Goal: Check status: Check status

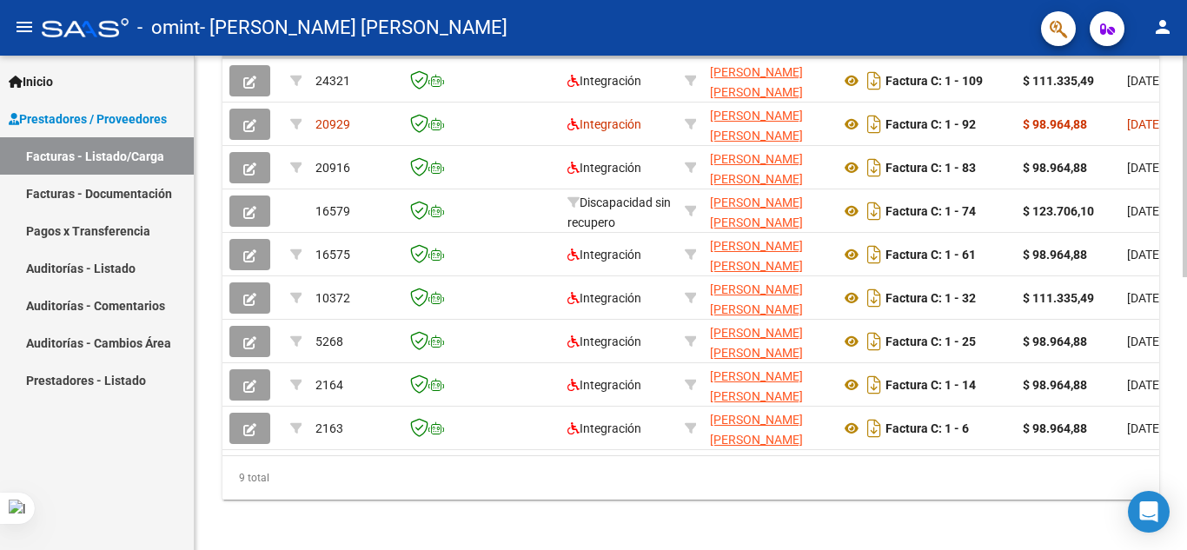
click at [1186, 496] on div at bounding box center [1184, 437] width 4 height 222
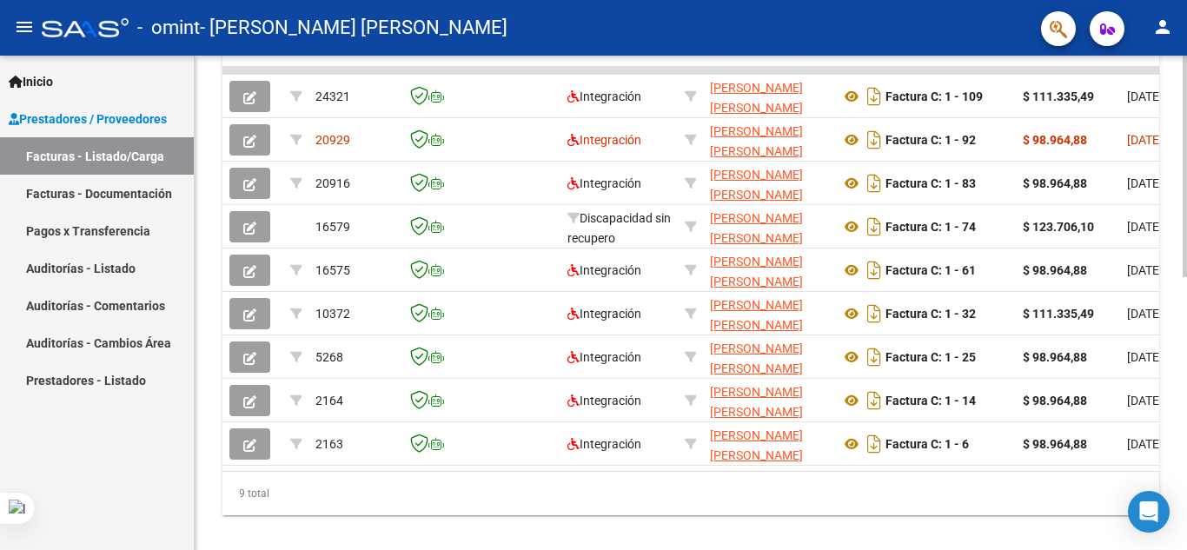
scroll to position [0, 819]
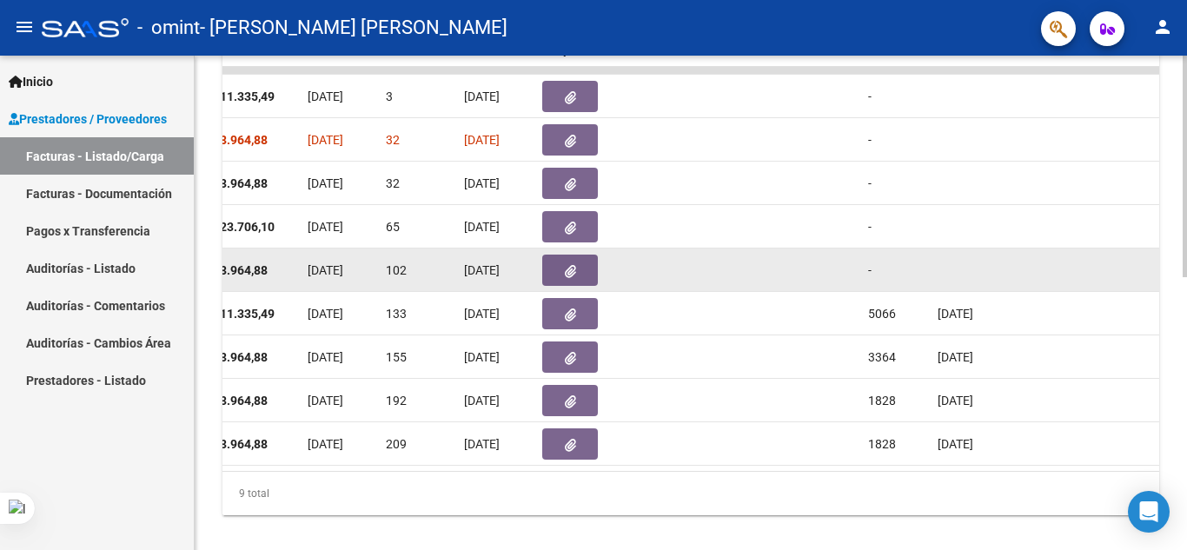
click at [837, 281] on datatable-body-cell at bounding box center [825, 269] width 69 height 43
click at [498, 263] on span "[DATE]" at bounding box center [482, 270] width 36 height 14
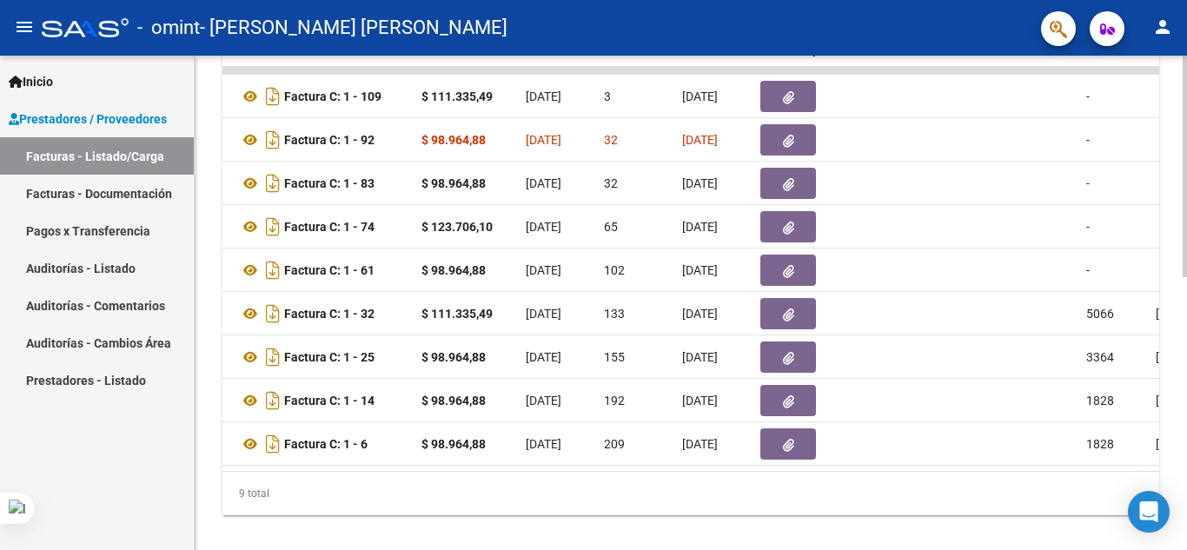
scroll to position [0, 570]
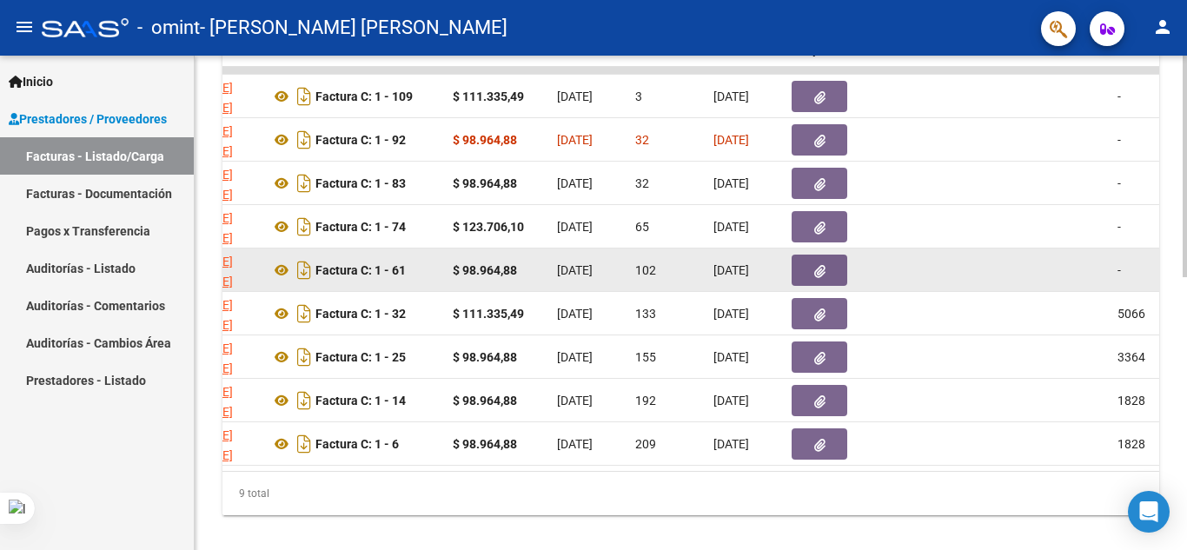
click at [531, 266] on div "$ 98.964,88" at bounding box center [498, 271] width 90 height 20
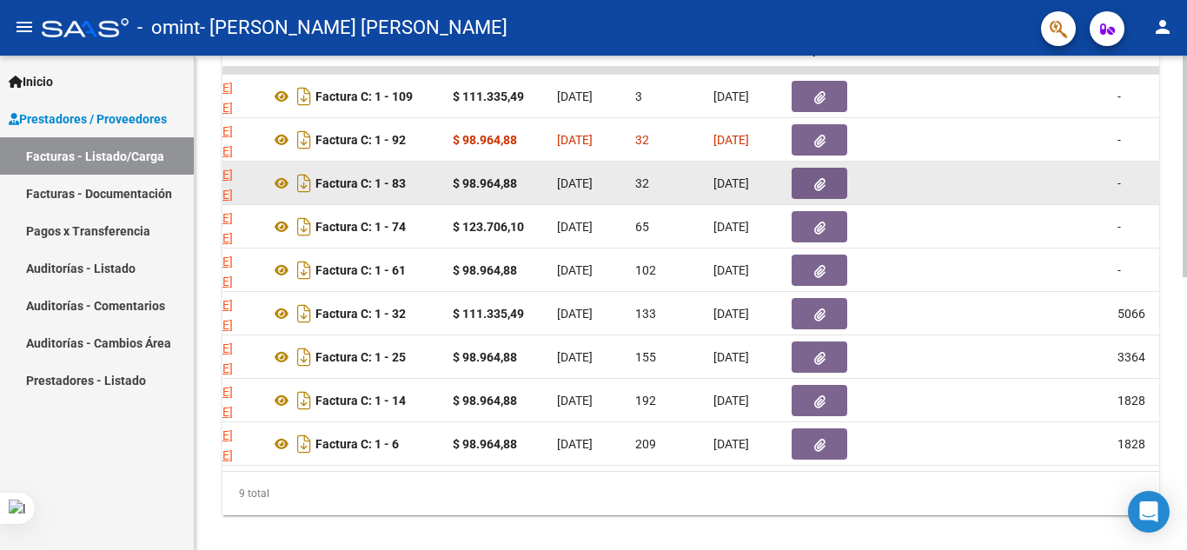
click at [746, 165] on datatable-body-cell "[DATE]" at bounding box center [745, 183] width 78 height 43
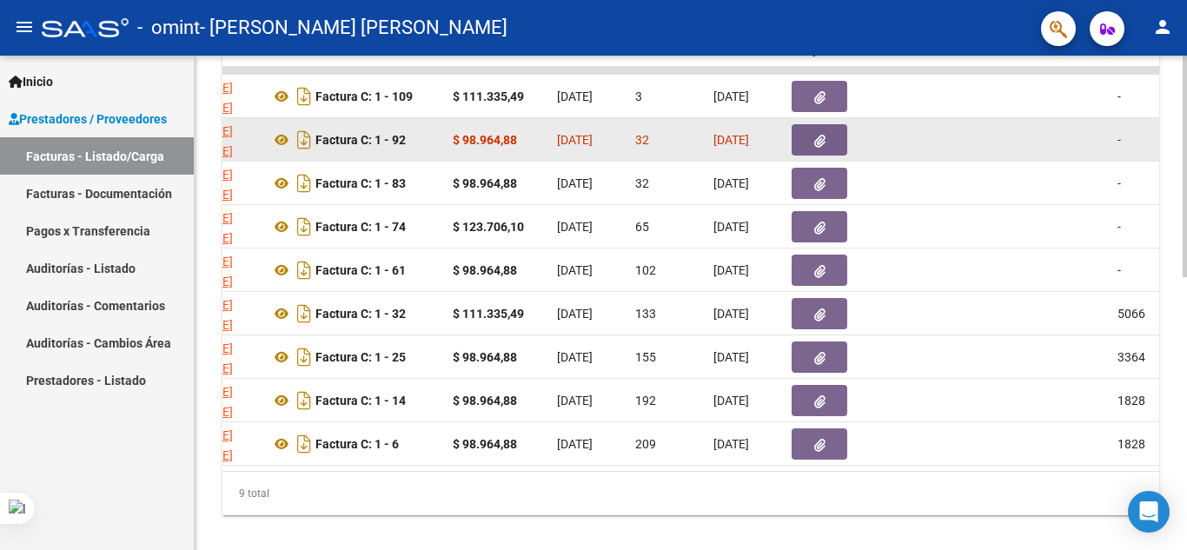
click at [733, 134] on span "[DATE]" at bounding box center [731, 140] width 36 height 14
click at [713, 149] on div "[DATE]" at bounding box center [745, 140] width 64 height 20
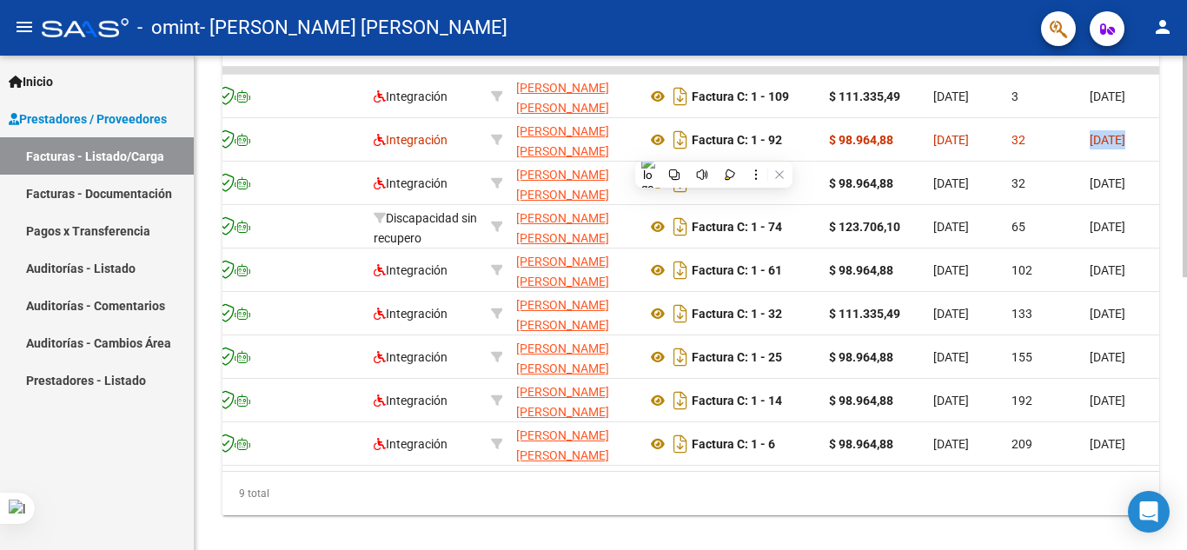
scroll to position [0, 0]
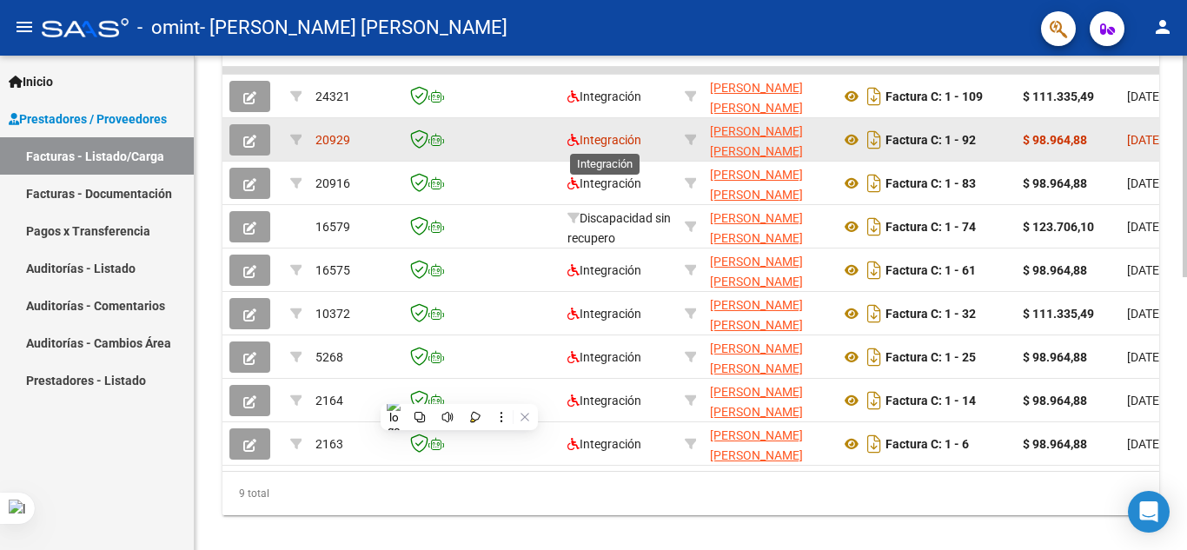
click at [587, 137] on span "Integración" at bounding box center [604, 140] width 74 height 14
click at [502, 133] on datatable-body-cell at bounding box center [513, 139] width 96 height 43
click at [334, 139] on span "20929" at bounding box center [332, 140] width 35 height 14
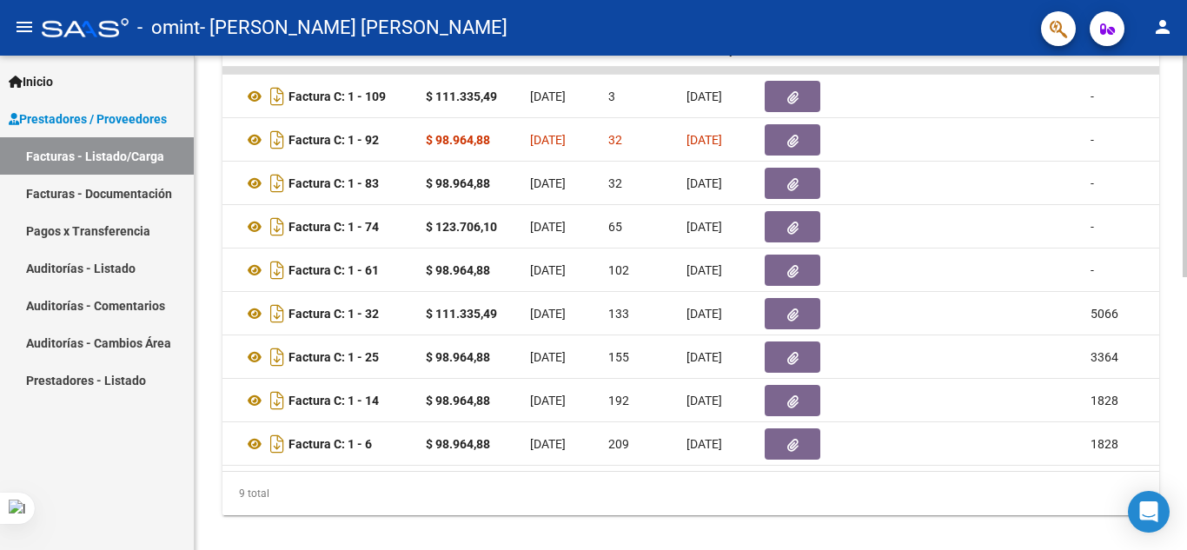
scroll to position [0, 682]
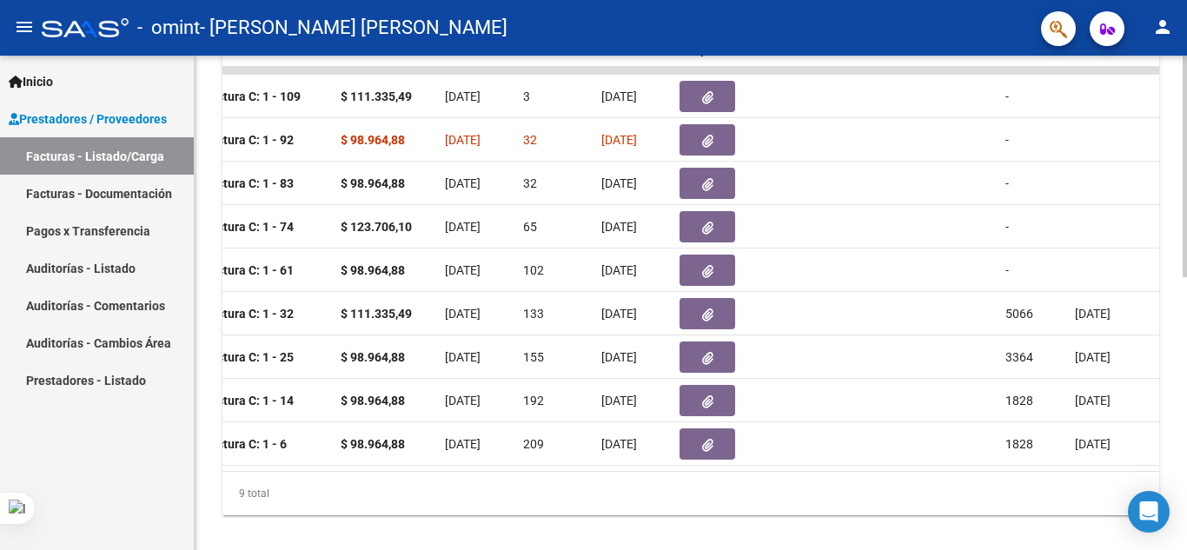
drag, startPoint x: 616, startPoint y: 469, endPoint x: 698, endPoint y: 486, distance: 83.5
click at [698, 486] on div "ID CAE Facturado x Orden De Area Razón Social CPBT Monto Fecha Cpbt Días desde …" at bounding box center [690, 263] width 936 height 504
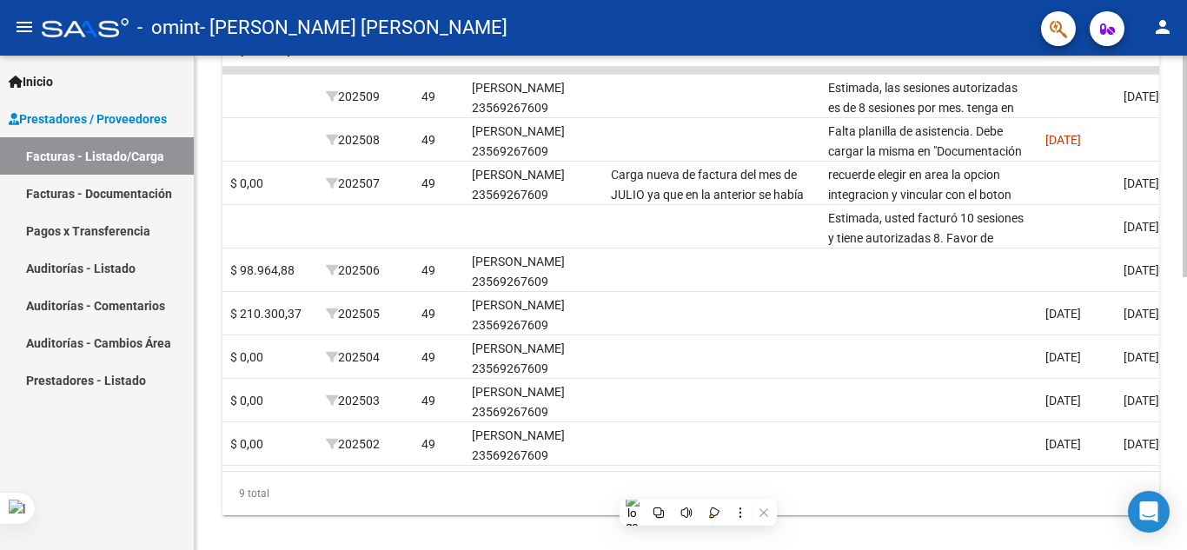
scroll to position [0, 2164]
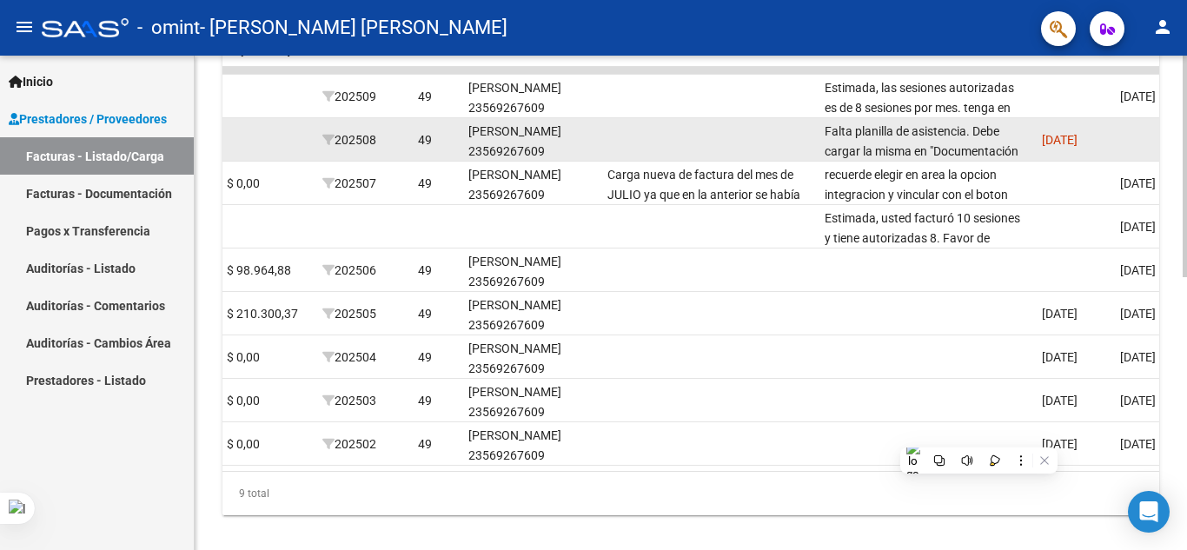
click at [1064, 136] on span "[DATE]" at bounding box center [1060, 140] width 36 height 14
